Goal: Task Accomplishment & Management: Complete application form

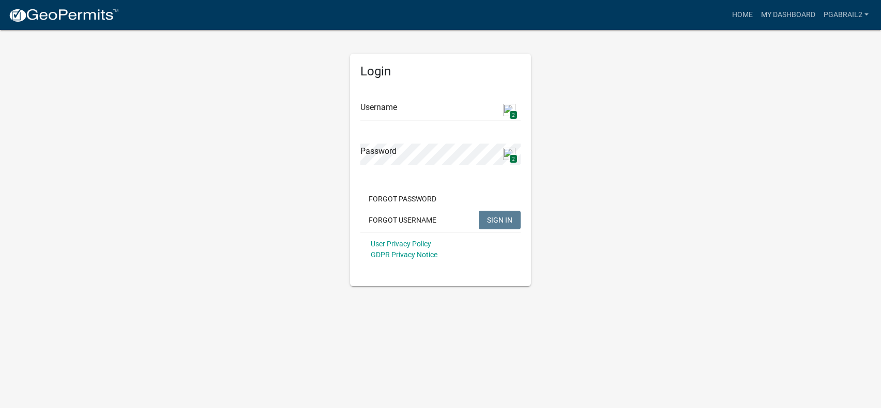
click at [509, 109] on img at bounding box center [509, 110] width 12 height 12
type input "PGabrail2"
click at [498, 219] on span "SIGN IN" at bounding box center [499, 220] width 25 height 8
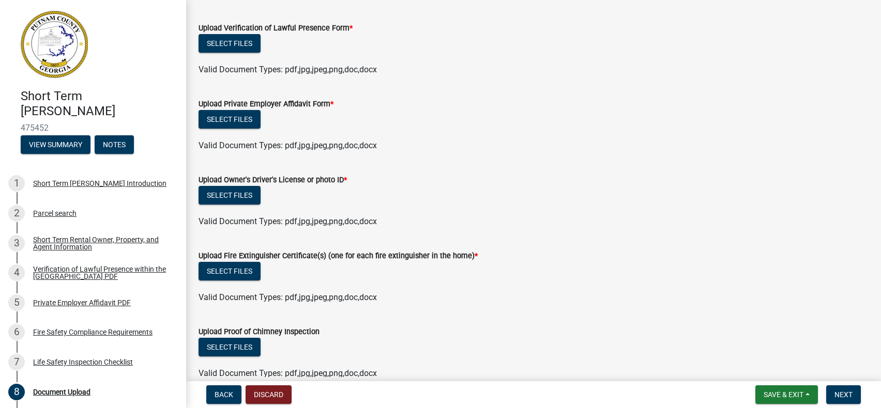
scroll to position [364, 0]
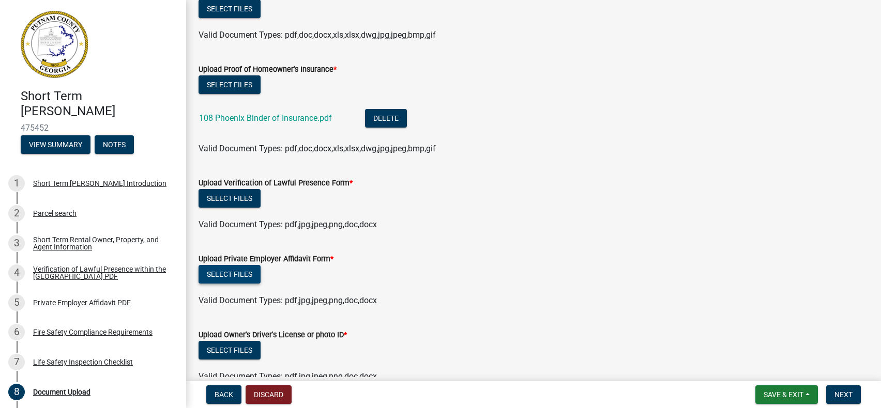
click at [222, 278] on button "Select files" at bounding box center [230, 274] width 62 height 19
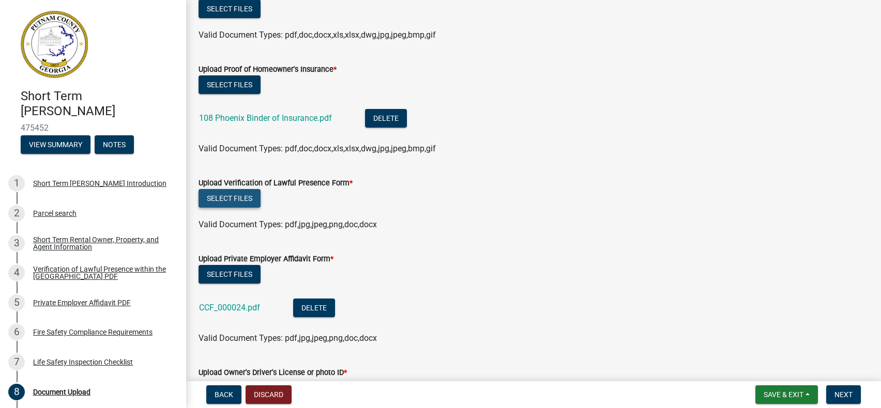
click at [240, 198] on button "Select files" at bounding box center [230, 198] width 62 height 19
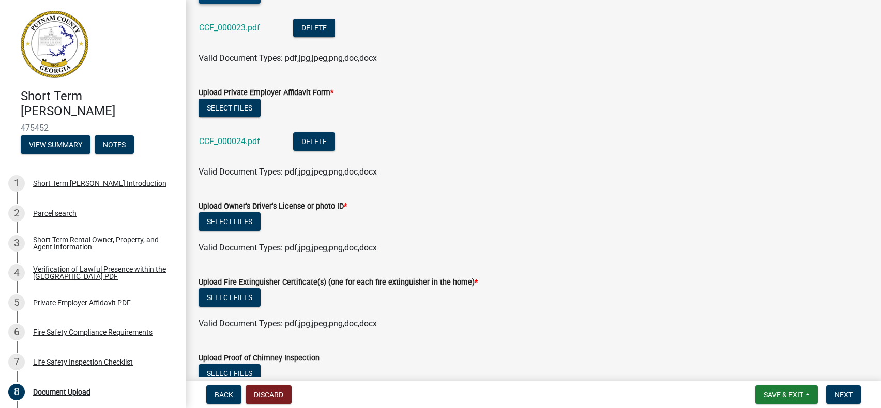
scroll to position [571, 0]
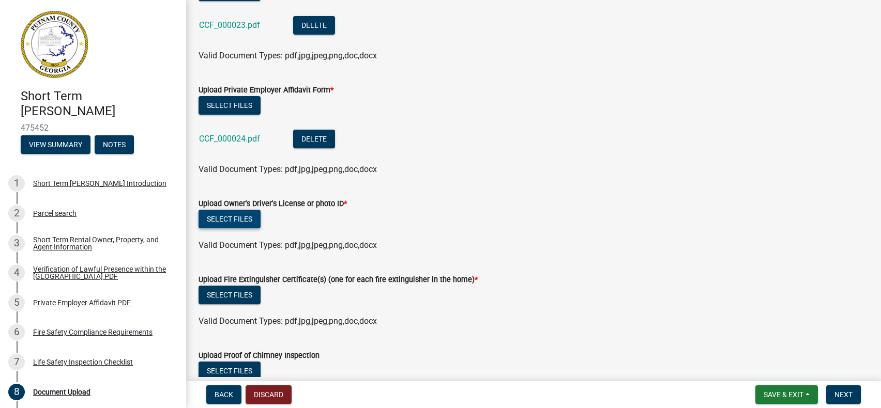
click at [246, 222] on button "Select files" at bounding box center [230, 219] width 62 height 19
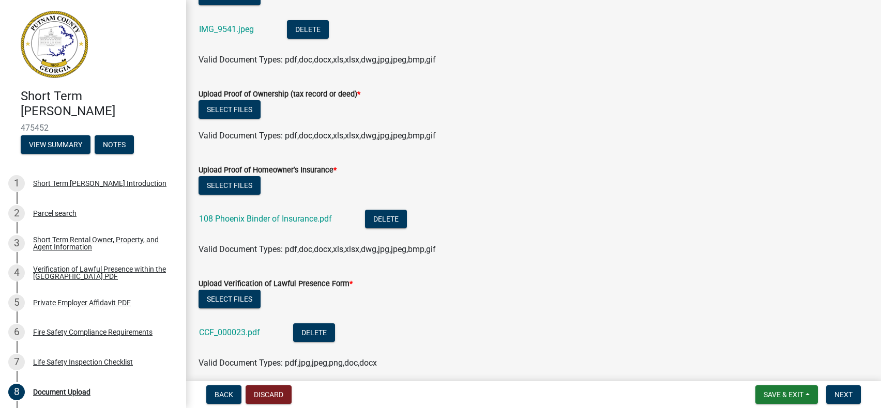
scroll to position [219, 0]
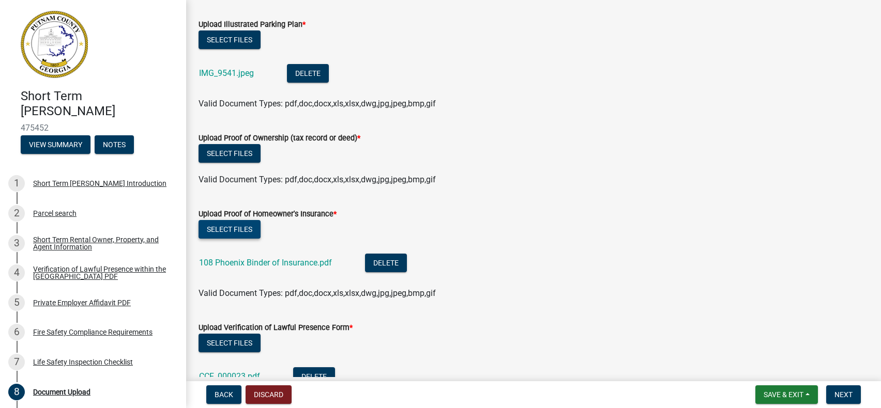
click at [248, 234] on button "Select files" at bounding box center [230, 229] width 62 height 19
click at [245, 157] on button "Select files" at bounding box center [230, 153] width 62 height 19
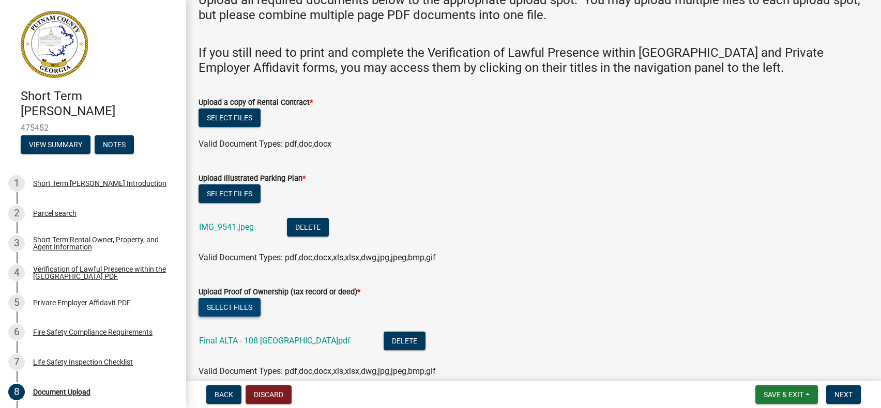
scroll to position [64, 0]
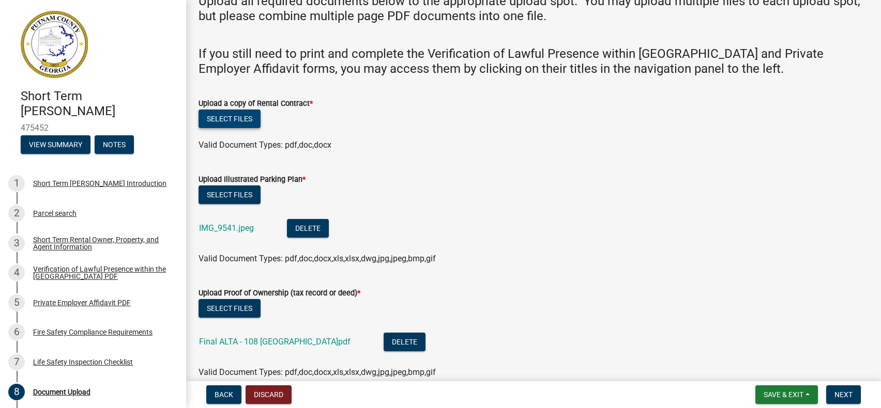
click at [236, 120] on button "Select files" at bounding box center [230, 119] width 62 height 19
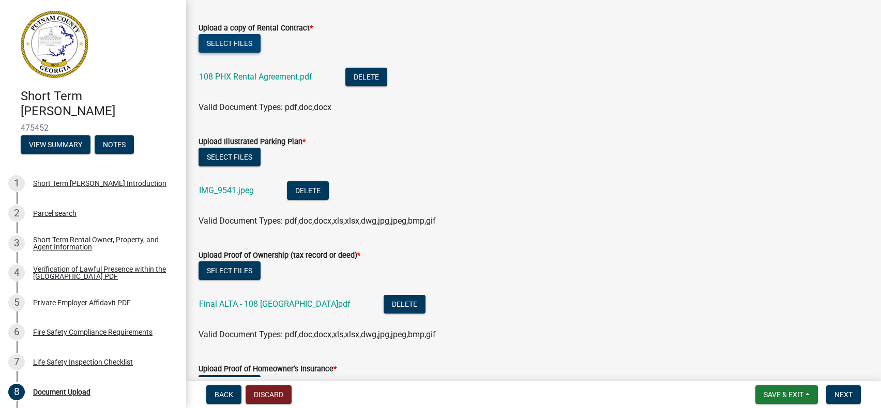
scroll to position [36, 0]
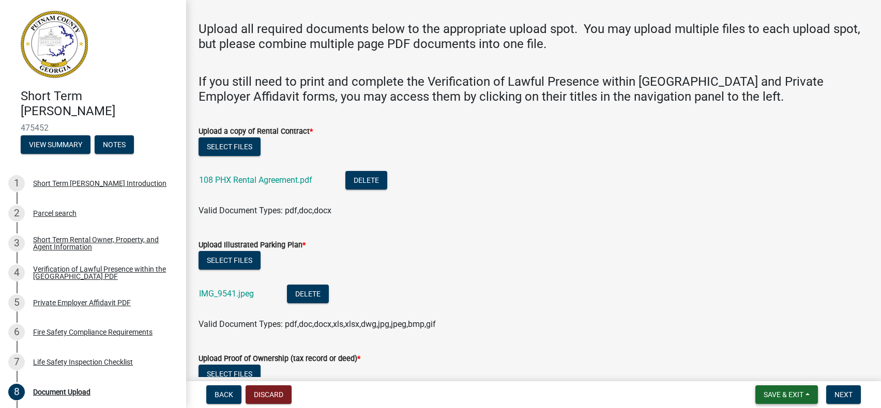
click at [811, 395] on button "Save & Exit" at bounding box center [786, 395] width 63 height 19
click at [783, 373] on button "Save & Exit" at bounding box center [776, 368] width 83 height 25
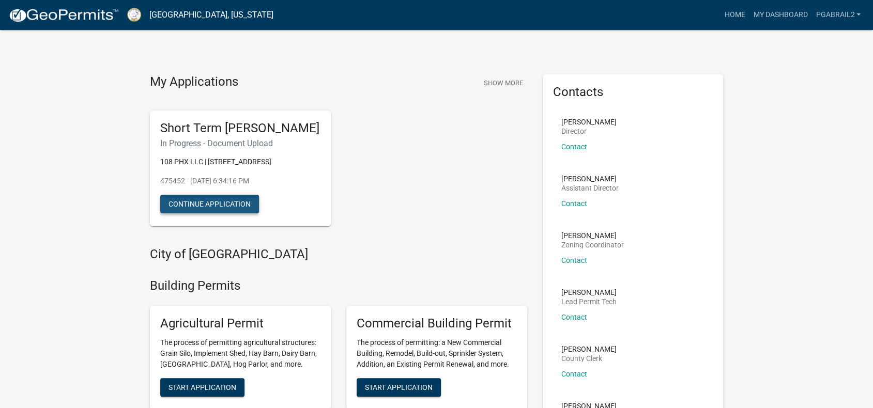
click at [220, 213] on button "Continue Application" at bounding box center [209, 204] width 99 height 19
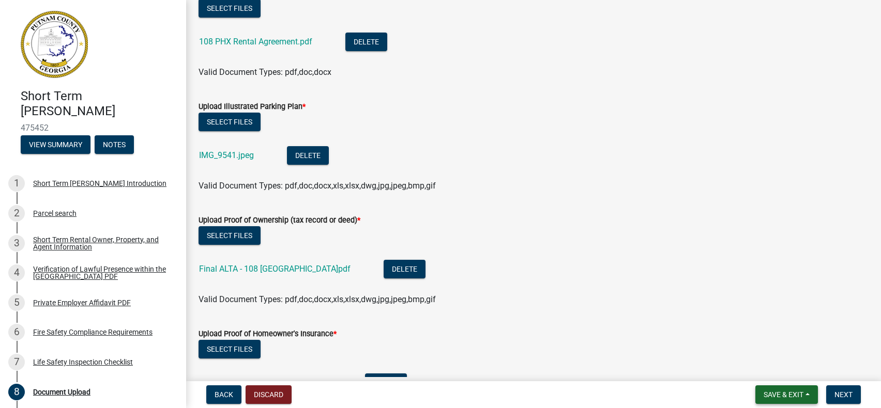
scroll to position [88, 0]
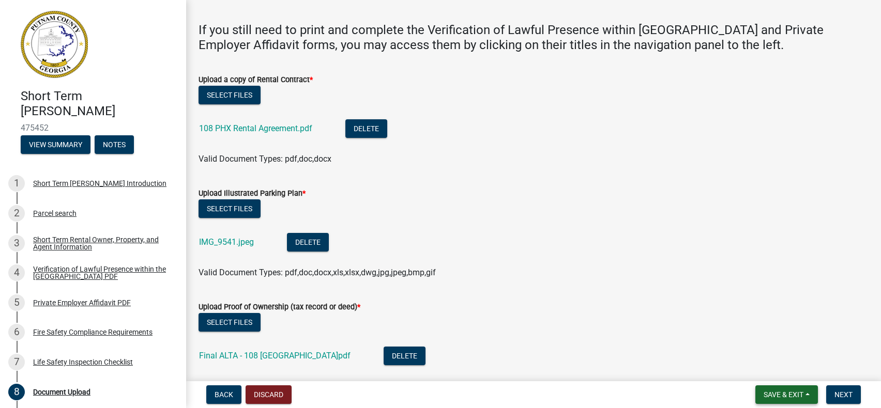
click at [795, 396] on span "Save & Exit" at bounding box center [784, 395] width 40 height 8
click at [777, 371] on button "Save & Exit" at bounding box center [776, 368] width 83 height 25
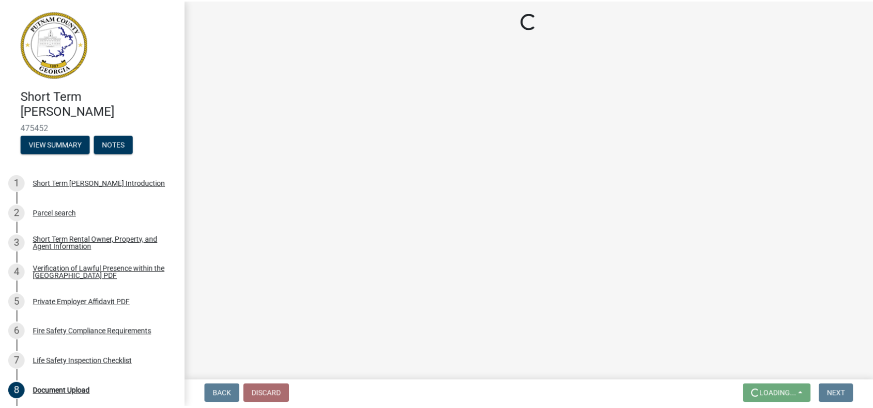
scroll to position [0, 0]
